Goal: Information Seeking & Learning: Learn about a topic

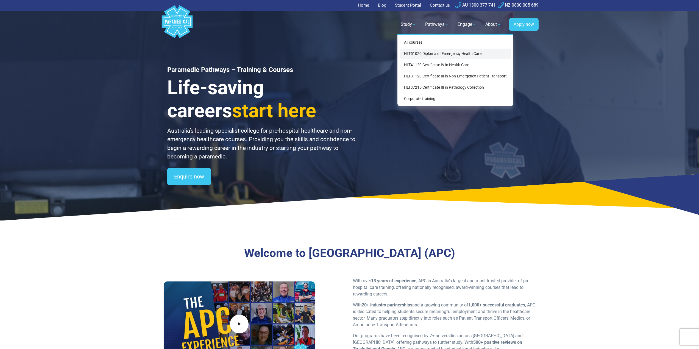
click at [427, 55] on link "HLT51020 Diploma of Emergency Health Care" at bounding box center [456, 54] width 112 height 10
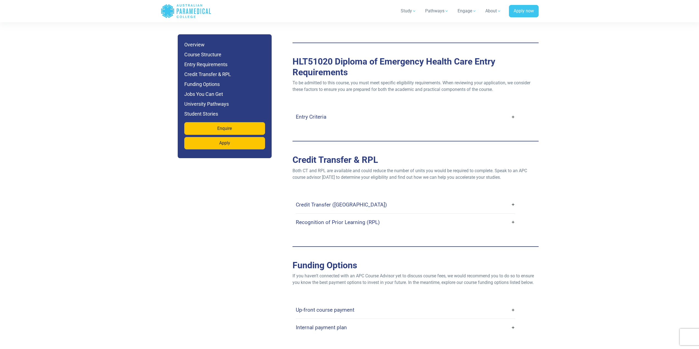
scroll to position [1457, 0]
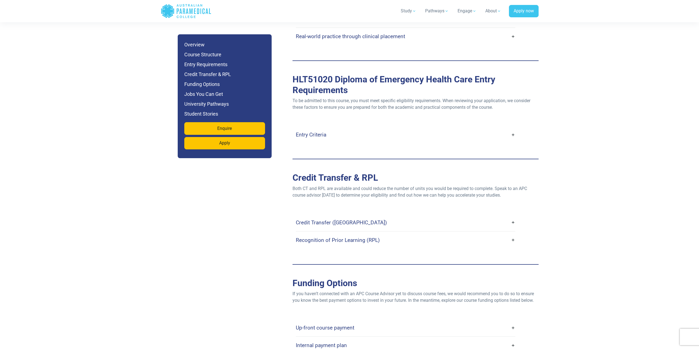
click at [319, 132] on h4 "Entry Criteria" at bounding box center [311, 135] width 31 height 6
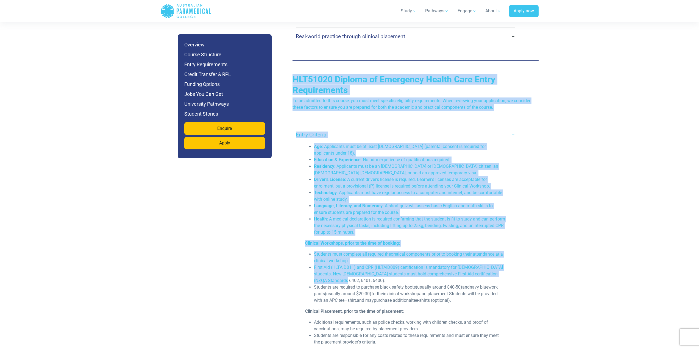
drag, startPoint x: 321, startPoint y: 91, endPoint x: 449, endPoint y: 265, distance: 216.0
click at [449, 265] on div "HLT51020 Diploma of Emergency Health Care Entry Requirements To be admitted to …" at bounding box center [416, 221] width 246 height 295
click at [395, 216] on li "Health : A medical declaration is required confirming that the student is fit t…" at bounding box center [410, 226] width 192 height 20
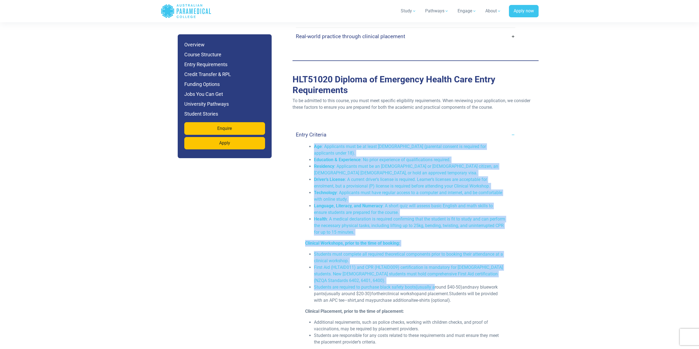
drag, startPoint x: 437, startPoint y: 275, endPoint x: 372, endPoint y: 120, distance: 168.3
click at [372, 126] on div "Entry Criteria Age : Applicants must be at least [DEMOGRAPHIC_DATA] (parental c…" at bounding box center [406, 239] width 220 height 227
click at [409, 251] on li "Students must complete all required theoretical components prior to booking the…" at bounding box center [410, 257] width 192 height 13
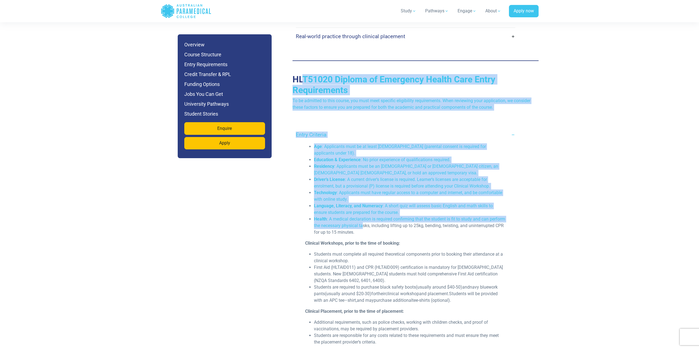
drag, startPoint x: 380, startPoint y: 211, endPoint x: 303, endPoint y: 54, distance: 174.9
click at [303, 54] on div "Overview Location Australia & [GEOGRAPHIC_DATA], with in-person attendance at a…" at bounding box center [416, 281] width 246 height 2450
click at [327, 83] on div "HLT51020 Diploma of Emergency Health Care Entry Requirements To be admitted to …" at bounding box center [416, 221] width 246 height 295
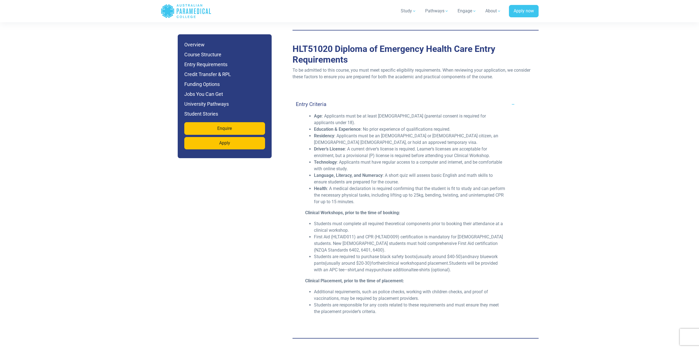
scroll to position [1484, 0]
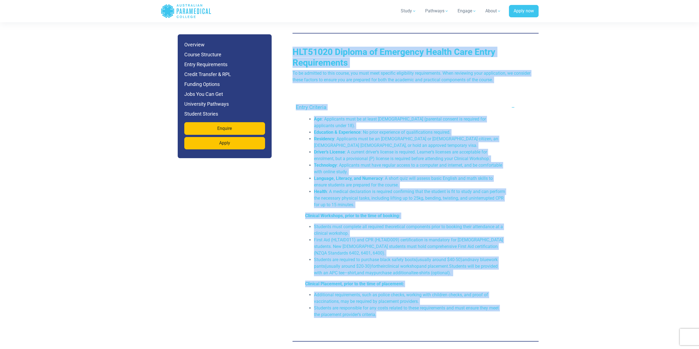
drag, startPoint x: 291, startPoint y: 36, endPoint x: 473, endPoint y: 308, distance: 326.8
click at [474, 311] on div "Jump to Section Overview Course Structure Entry Requirements Credit Transfer & …" at bounding box center [349, 253] width 385 height 2485
click at [404, 189] on li "Health : A medical declaration is required confirming that the student is fit t…" at bounding box center [410, 199] width 192 height 20
drag, startPoint x: 399, startPoint y: 301, endPoint x: 290, endPoint y: 42, distance: 280.9
click at [290, 42] on div "Jump to Section Overview Course Structure Entry Requirements Credit Transfer & …" at bounding box center [349, 253] width 385 height 2485
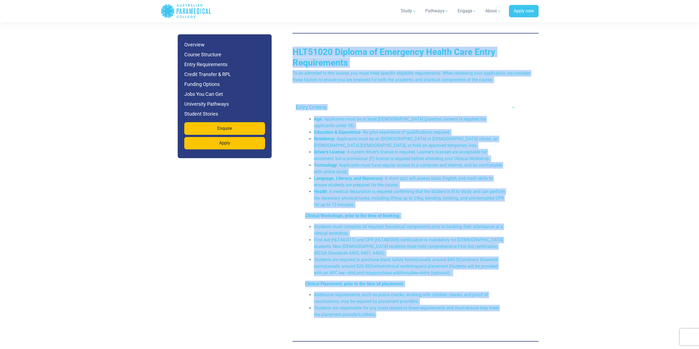
click at [290, 42] on div "Jump to Section Overview Course Structure Entry Requirements Credit Transfer & …" at bounding box center [349, 253] width 385 height 2485
drag, startPoint x: 345, startPoint y: 150, endPoint x: 388, endPoint y: 258, distance: 116.3
click at [403, 314] on div "Jump to Section Overview Course Structure Entry Requirements Credit Transfer & …" at bounding box center [349, 253] width 385 height 2485
click at [367, 189] on li "Health : A medical declaration is required confirming that the student is fit t…" at bounding box center [410, 199] width 192 height 20
drag, startPoint x: 334, startPoint y: 106, endPoint x: 401, endPoint y: 300, distance: 204.8
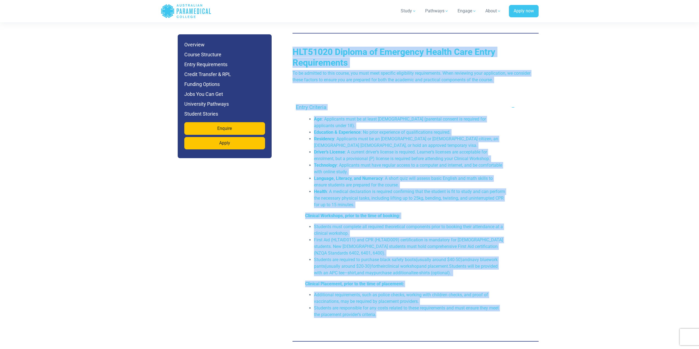
click at [415, 303] on div "HLT51020 Diploma of Emergency Health Care Entry Requirements To be admitted to …" at bounding box center [416, 194] width 246 height 295
click at [391, 305] on li "Students are responsible for any costs related to these requirements and must e…" at bounding box center [410, 311] width 192 height 13
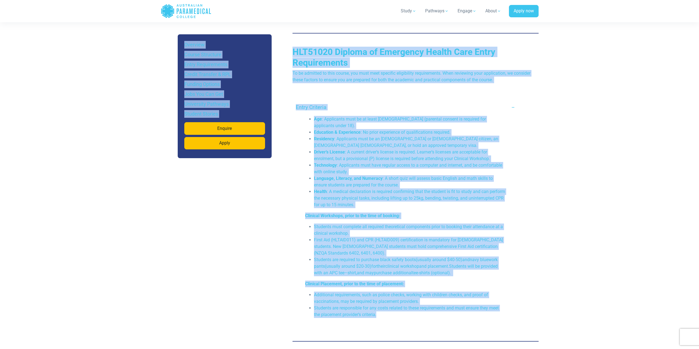
drag, startPoint x: 386, startPoint y: 303, endPoint x: 290, endPoint y: 48, distance: 272.0
click at [288, 34] on div "Jump to Section Overview Course Structure Entry Requirements Credit Transfer & …" at bounding box center [349, 253] width 385 height 2485
click at [290, 33] on div "Jump to Section Overview Course Structure Entry Requirements Credit Transfer & …" at bounding box center [349, 253] width 385 height 2485
click at [294, 47] on h2 "HLT51020 Diploma of Emergency Health Care Entry Requirements" at bounding box center [416, 57] width 246 height 21
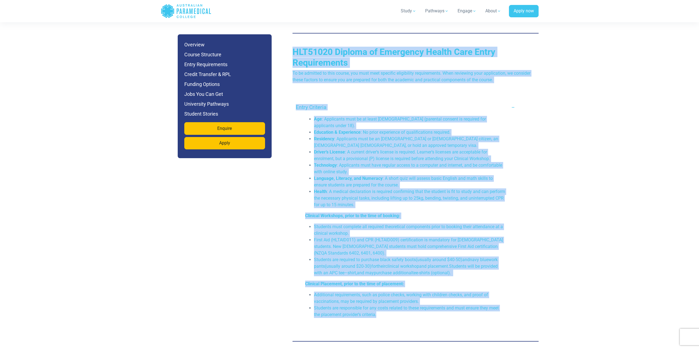
drag, startPoint x: 292, startPoint y: 36, endPoint x: 379, endPoint y: 301, distance: 278.6
click at [379, 301] on div "HLT51020 Diploma of Emergency Health Care Entry Requirements To be admitted to …" at bounding box center [416, 194] width 246 height 295
click at [379, 305] on li "Students are responsible for any costs related to these requirements and must e…" at bounding box center [410, 311] width 192 height 13
drag, startPoint x: 379, startPoint y: 301, endPoint x: 290, endPoint y: 30, distance: 285.6
click at [290, 29] on div "Jump to Section Overview Course Structure Entry Requirements Credit Transfer & …" at bounding box center [349, 253] width 385 height 2485
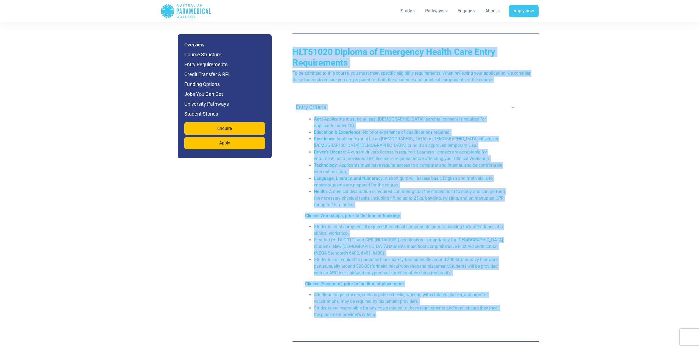
click at [297, 47] on h2 "HLT51020 Diploma of Emergency Health Care Entry Requirements" at bounding box center [416, 57] width 246 height 21
drag, startPoint x: 325, startPoint y: 116, endPoint x: 377, endPoint y: 292, distance: 183.4
click at [377, 297] on div "HLT51020 Diploma of Emergency Health Care Entry Requirements To be admitted to …" at bounding box center [416, 194] width 246 height 295
click at [368, 237] on li "First Aid (HLTAID011) and CPR (HLTAID009) certification is mandatory for [DEMOG…" at bounding box center [410, 247] width 192 height 20
